Goal: Task Accomplishment & Management: Use online tool/utility

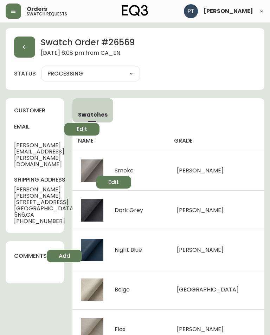
click at [29, 49] on button "button" at bounding box center [24, 46] width 21 height 21
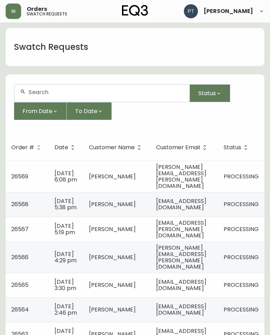
click at [190, 212] on td "[EMAIL_ADDRESS][DOMAIN_NAME]" at bounding box center [183, 204] width 67 height 25
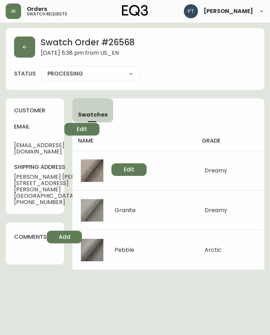
click at [30, 46] on button "button" at bounding box center [24, 46] width 21 height 21
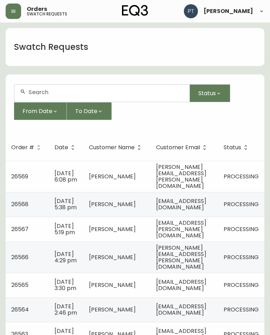
click at [206, 237] on span "[EMAIL_ADDRESS][PERSON_NAME][DOMAIN_NAME]" at bounding box center [181, 229] width 50 height 21
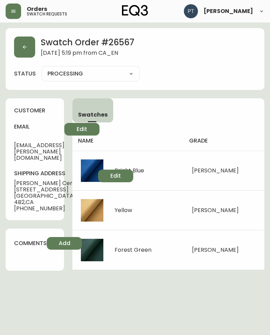
click at [17, 51] on button "button" at bounding box center [24, 46] width 21 height 21
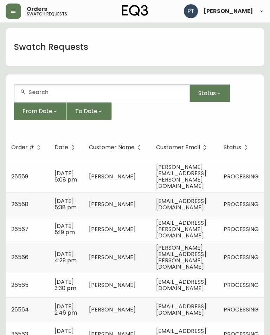
click at [206, 266] on span "[PERSON_NAME][EMAIL_ADDRESS][PERSON_NAME][DOMAIN_NAME]" at bounding box center [181, 257] width 50 height 27
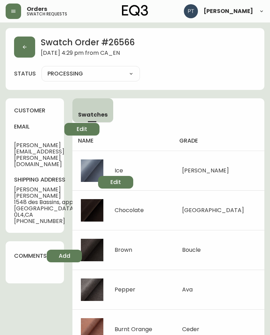
click at [24, 50] on button "button" at bounding box center [24, 46] width 21 height 21
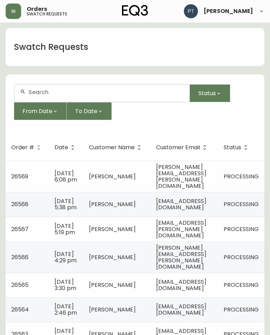
click at [194, 291] on span "[EMAIL_ADDRESS][DOMAIN_NAME]" at bounding box center [181, 285] width 50 height 14
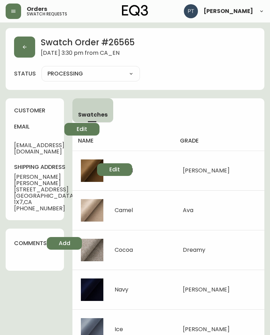
click at [28, 39] on button "button" at bounding box center [24, 46] width 21 height 21
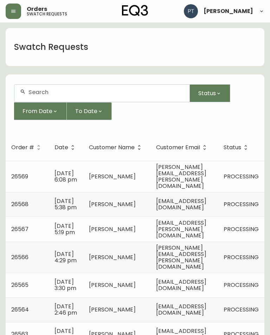
click at [188, 309] on td "[EMAIL_ADDRESS][DOMAIN_NAME]" at bounding box center [183, 309] width 67 height 25
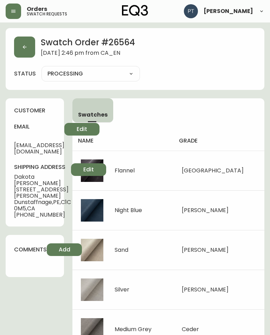
click at [31, 55] on button "button" at bounding box center [24, 46] width 21 height 21
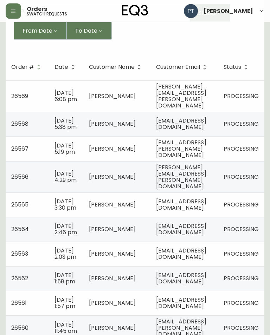
scroll to position [84, 0]
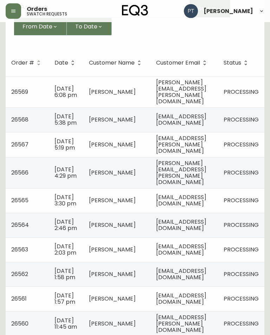
click at [196, 257] on span "[EMAIL_ADDRESS][DOMAIN_NAME]" at bounding box center [181, 249] width 50 height 14
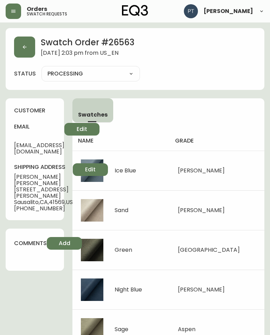
click at [23, 44] on button "button" at bounding box center [24, 46] width 21 height 21
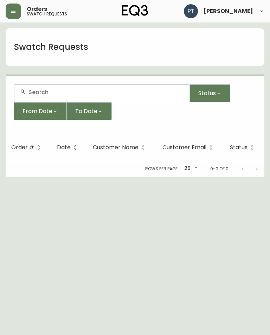
click at [27, 46] on h1 "Swatch Requests" at bounding box center [51, 47] width 74 height 12
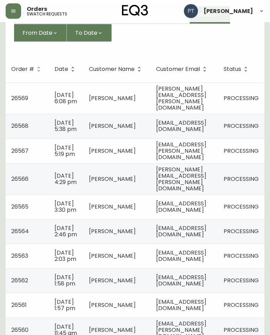
scroll to position [77, 0]
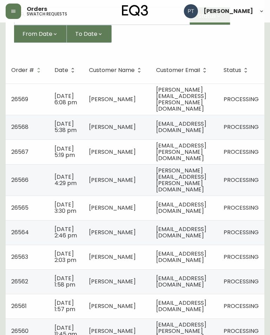
click at [198, 288] on span "[EMAIL_ADDRESS][DOMAIN_NAME]" at bounding box center [181, 281] width 50 height 14
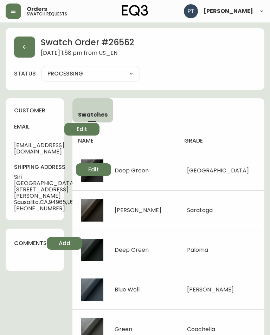
click at [19, 49] on button "button" at bounding box center [24, 46] width 21 height 21
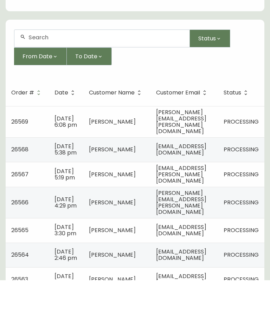
scroll to position [106, 0]
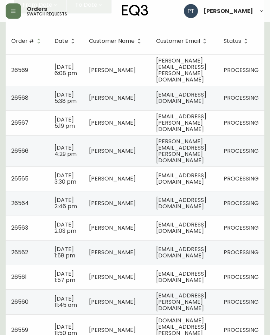
click at [191, 284] on span "[EMAIL_ADDRESS][DOMAIN_NAME]" at bounding box center [181, 277] width 50 height 14
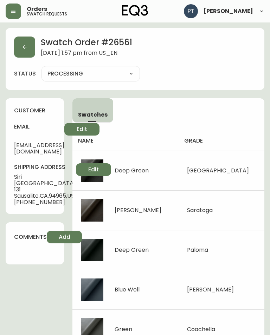
click at [31, 51] on button "button" at bounding box center [24, 46] width 21 height 21
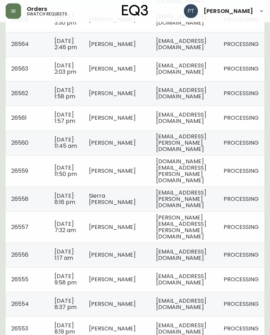
scroll to position [265, 0]
click at [215, 155] on td "[EMAIL_ADDRESS][PERSON_NAME][DOMAIN_NAME]" at bounding box center [183, 142] width 67 height 25
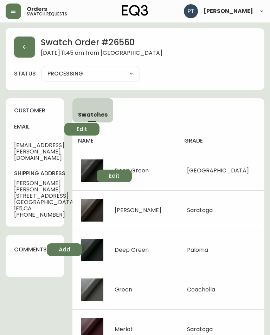
click at [24, 50] on button "button" at bounding box center [24, 46] width 21 height 21
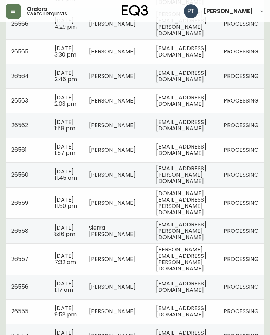
scroll to position [247, 0]
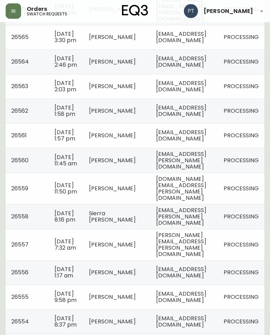
click at [202, 204] on td "[DOMAIN_NAME][EMAIL_ADDRESS][PERSON_NAME][DOMAIN_NAME]" at bounding box center [183, 188] width 67 height 31
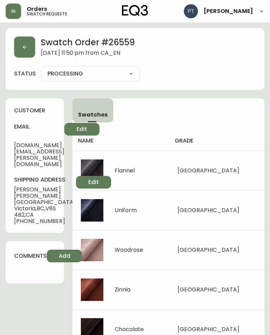
click at [32, 48] on button "button" at bounding box center [24, 46] width 21 height 21
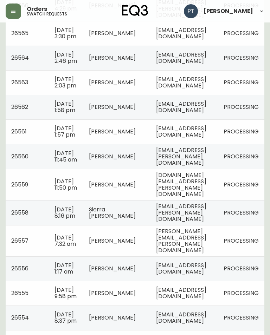
scroll to position [252, 0]
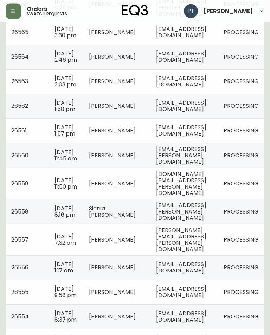
click at [195, 224] on td "[EMAIL_ADDRESS][PERSON_NAME][DOMAIN_NAME]" at bounding box center [183, 211] width 67 height 25
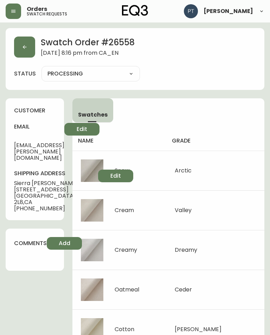
click at [21, 51] on button "button" at bounding box center [24, 46] width 21 height 21
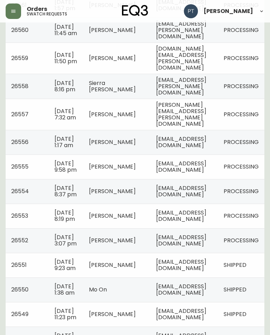
scroll to position [0, 33]
click at [168, 128] on span "[PERSON_NAME][EMAIL_ADDRESS][PERSON_NAME][DOMAIN_NAME]" at bounding box center [181, 114] width 50 height 27
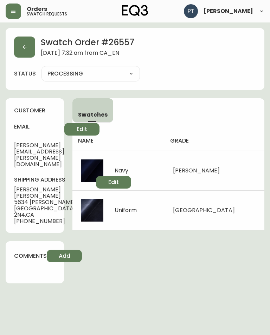
click at [25, 47] on icon "button" at bounding box center [25, 47] width 6 height 6
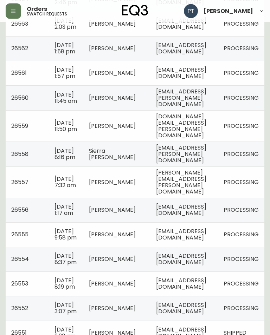
scroll to position [311, 0]
click at [204, 217] on span "[EMAIL_ADDRESS][DOMAIN_NAME]" at bounding box center [181, 209] width 50 height 14
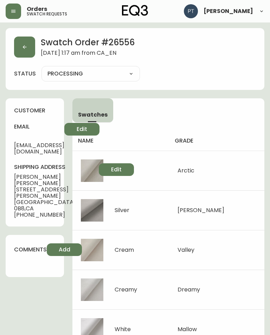
click at [25, 47] on icon "button" at bounding box center [25, 47] width 4 height 4
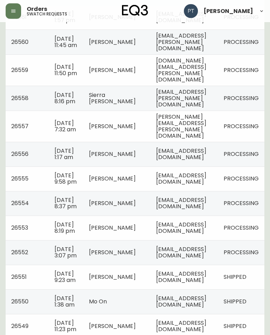
scroll to position [366, 0]
click at [191, 191] on td "[EMAIL_ADDRESS][DOMAIN_NAME]" at bounding box center [183, 178] width 67 height 25
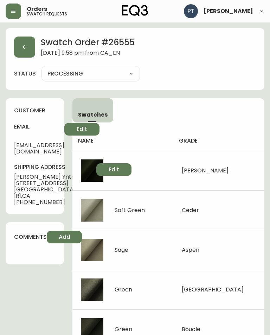
click at [28, 50] on button "button" at bounding box center [24, 46] width 21 height 21
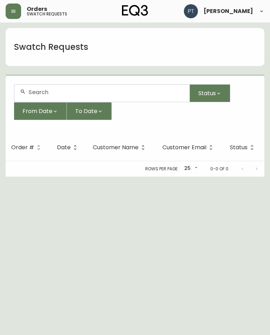
click at [20, 46] on h1 "Swatch Requests" at bounding box center [51, 47] width 74 height 12
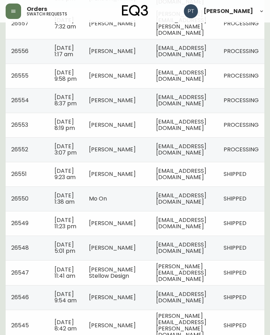
scroll to position [0, 33]
click at [214, 137] on td "[EMAIL_ADDRESS][DOMAIN_NAME]" at bounding box center [183, 125] width 67 height 25
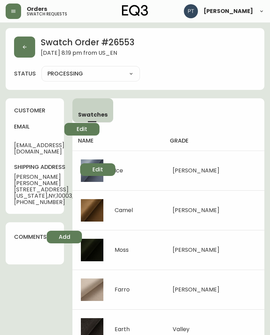
click at [29, 42] on button "button" at bounding box center [24, 46] width 21 height 21
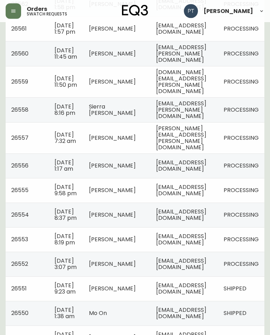
scroll to position [0, 33]
click at [242, 268] on span "PROCESSING" at bounding box center [240, 264] width 35 height 8
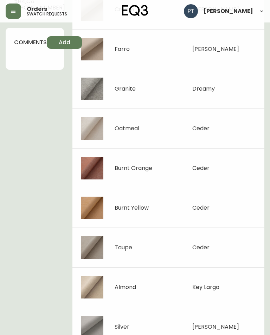
scroll to position [202, 0]
